Goal: Information Seeking & Learning: Learn about a topic

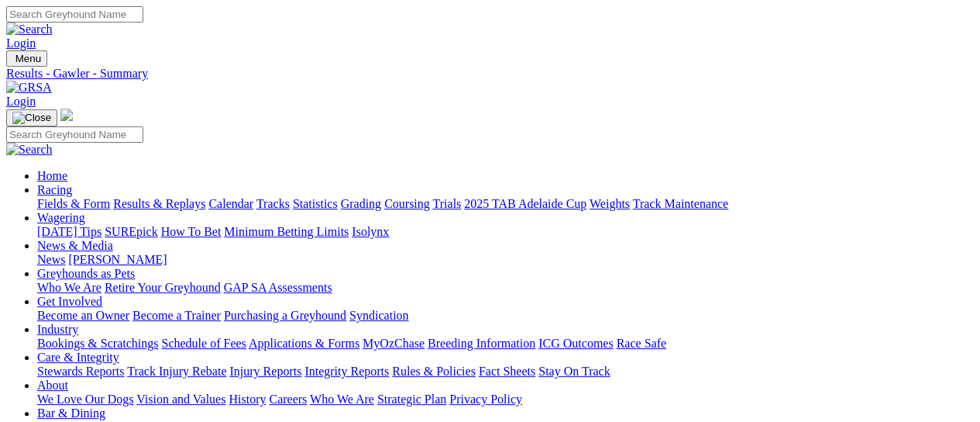
click at [46, 197] on link "Fields & Form" at bounding box center [73, 203] width 73 height 13
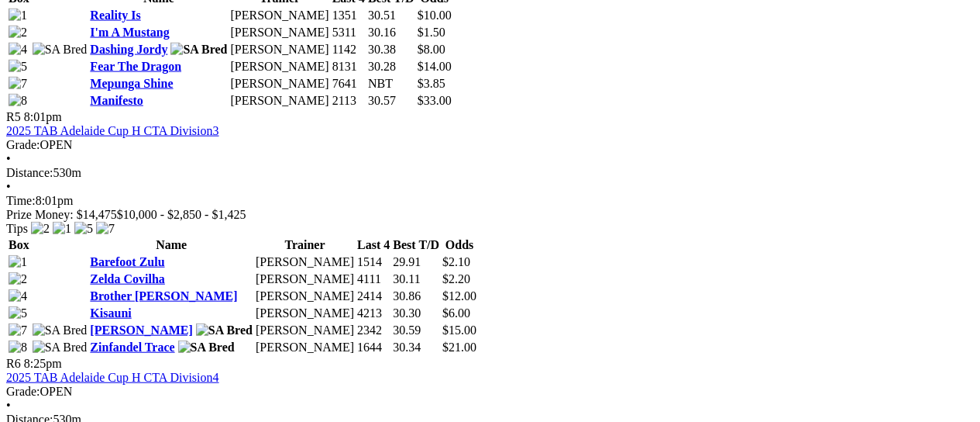
scroll to position [1756, 0]
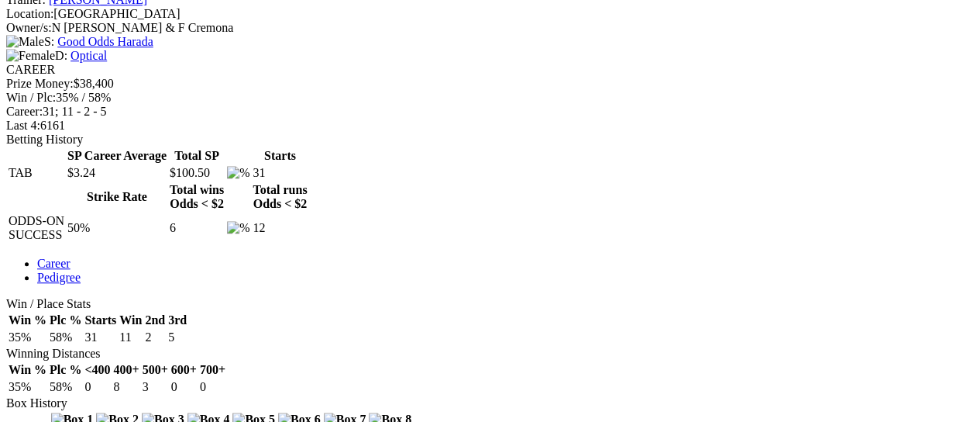
scroll to position [103, 0]
